Goal: Find contact information: Obtain details needed to contact an individual or organization

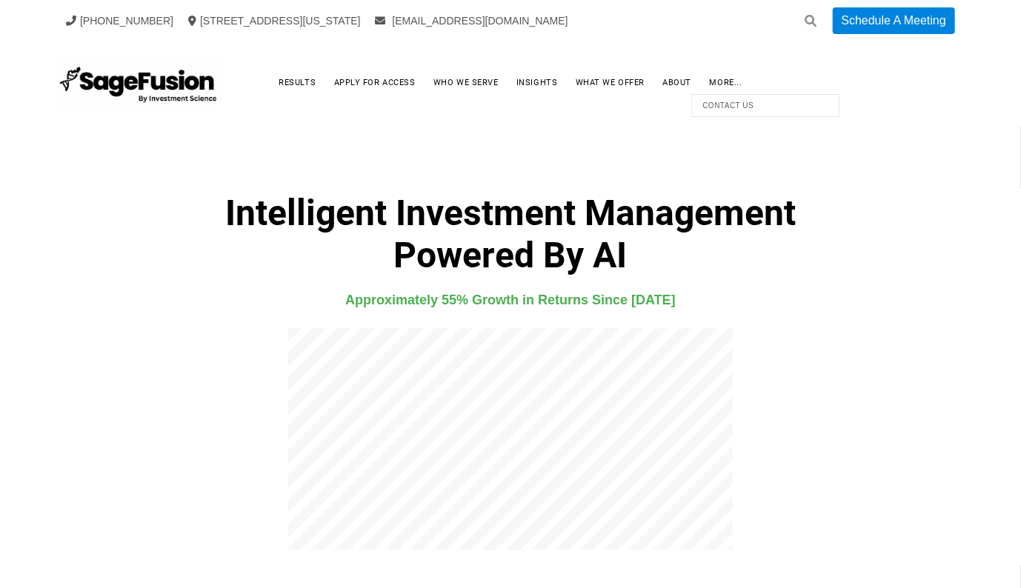
click at [727, 105] on span "Contact Us" at bounding box center [765, 106] width 141 height 16
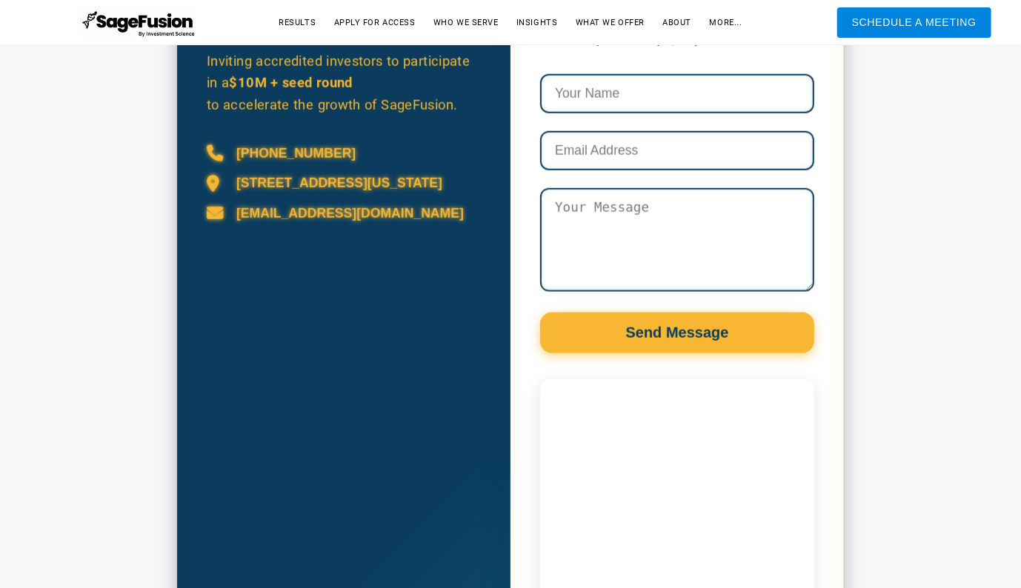
scroll to position [818, 0]
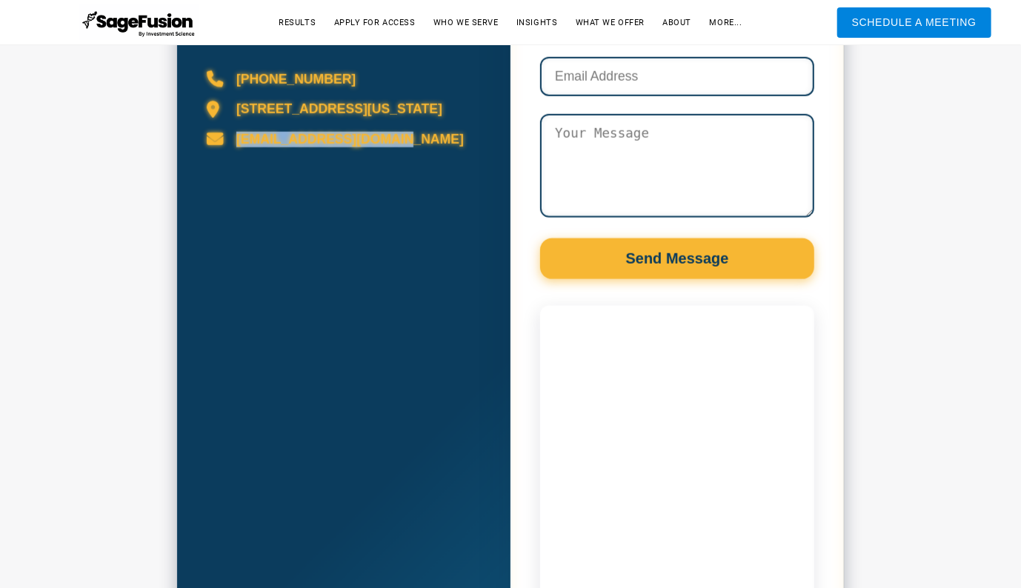
drag, startPoint x: 661, startPoint y: 267, endPoint x: 233, endPoint y: 176, distance: 436.9
click at [233, 147] on div "[EMAIL_ADDRESS][DOMAIN_NAME]" at bounding box center [344, 139] width 274 height 16
copy div "[EMAIL_ADDRESS][DOMAIN_NAME]"
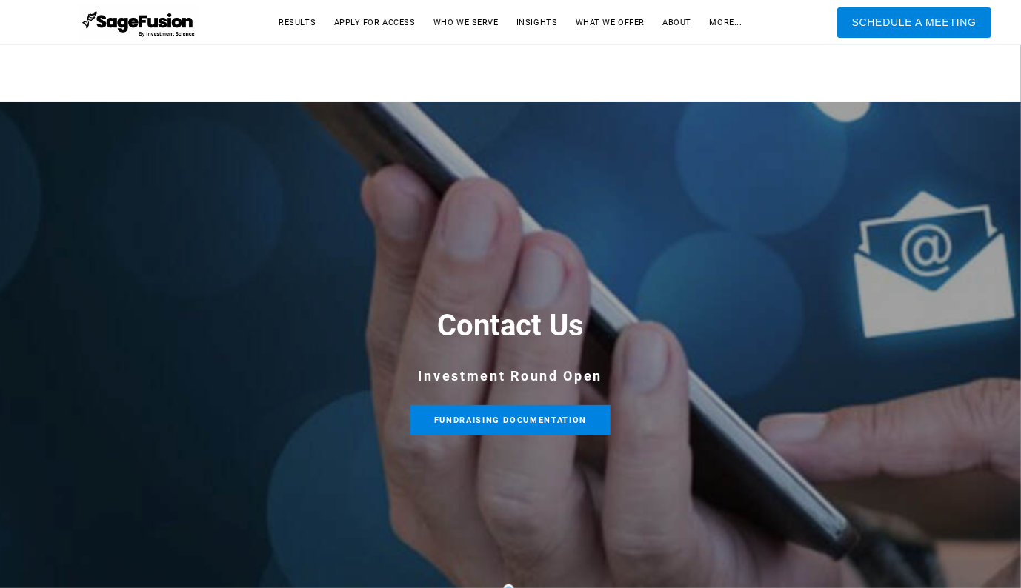
scroll to position [8, 0]
